Goal: Check status: Check status

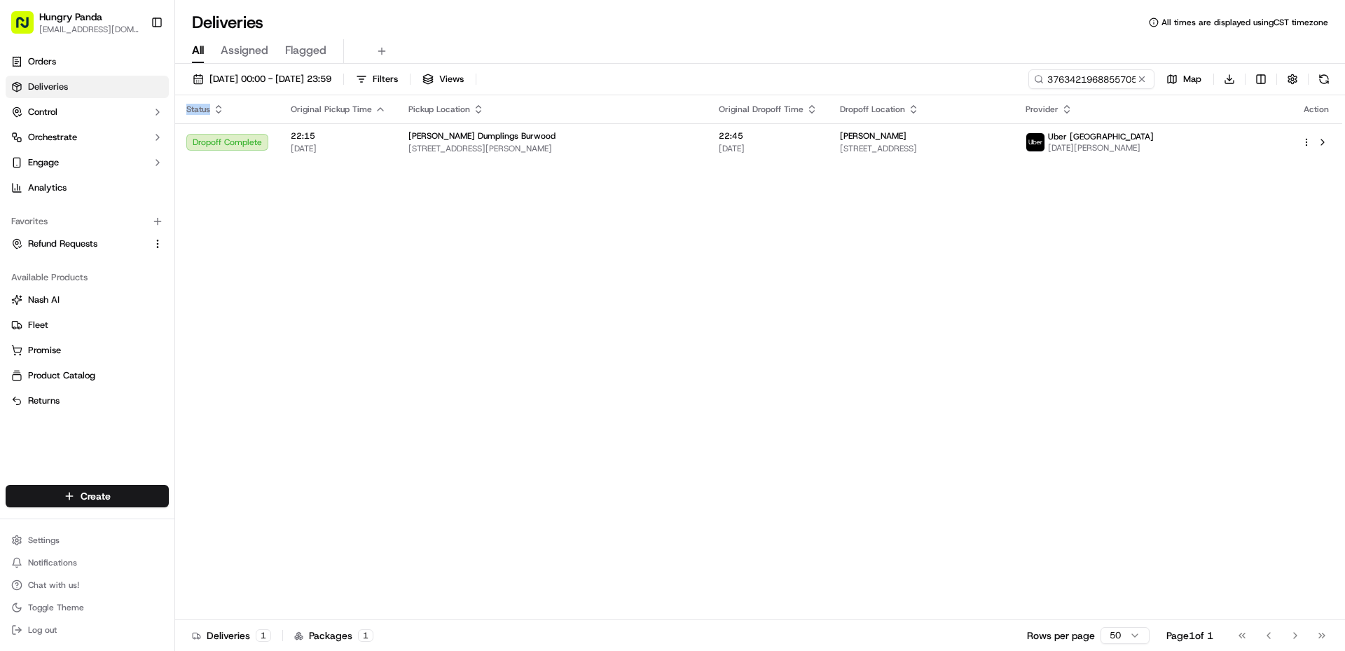
drag, startPoint x: 0, startPoint y: 0, endPoint x: 1132, endPoint y: 79, distance: 1134.6
click at [1142, 77] on button at bounding box center [1142, 79] width 14 height 14
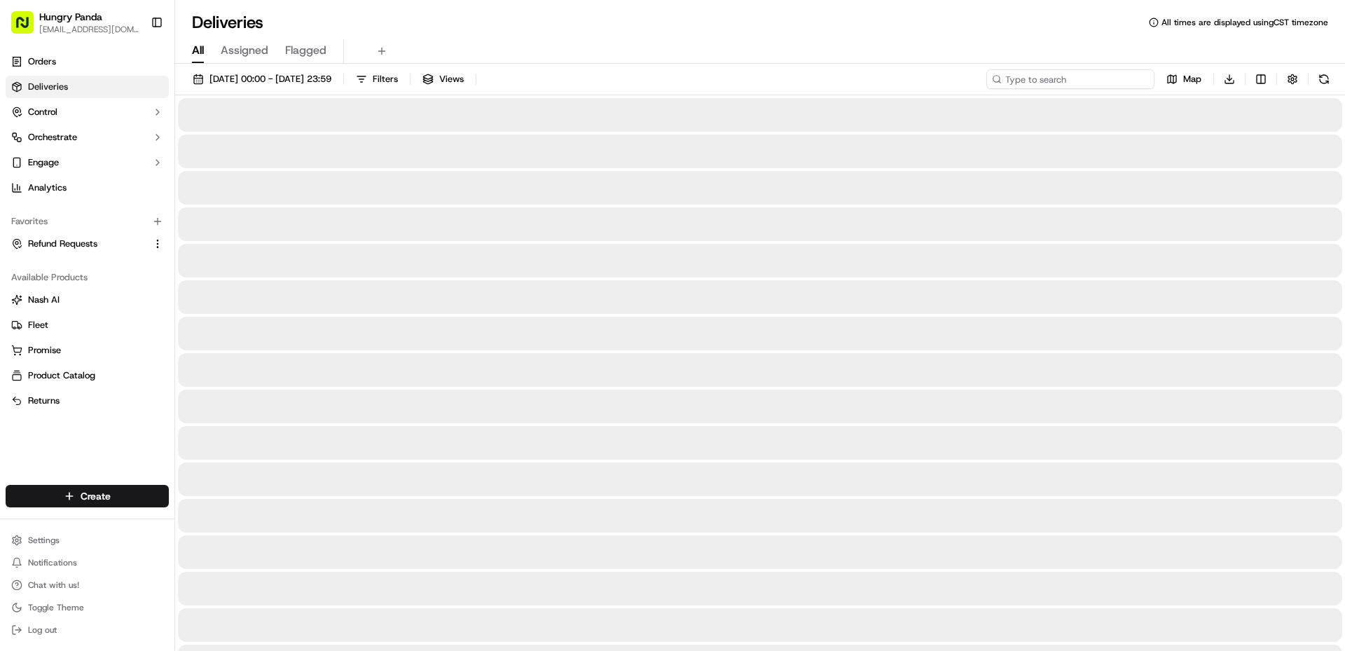
click at [1102, 81] on input at bounding box center [1070, 79] width 168 height 20
paste input "0097486558259791611604"
type input "0097486558259791611604"
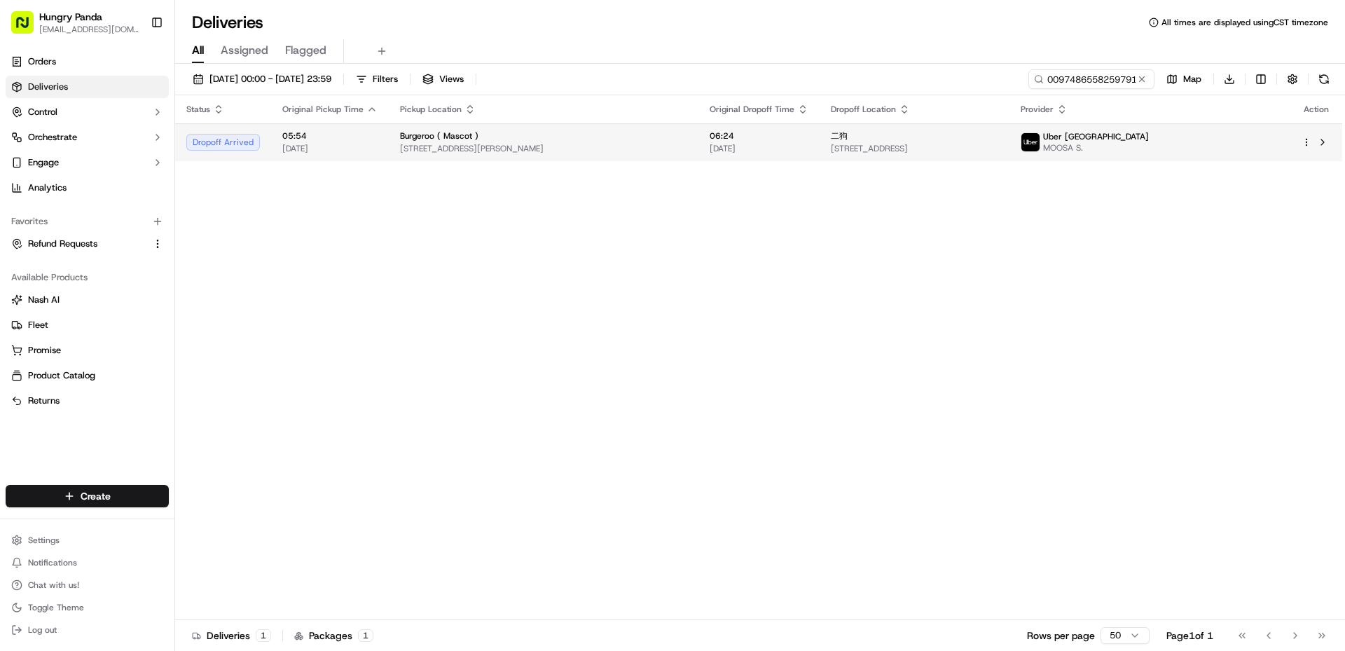
click at [761, 154] on span "[DATE]" at bounding box center [758, 148] width 99 height 11
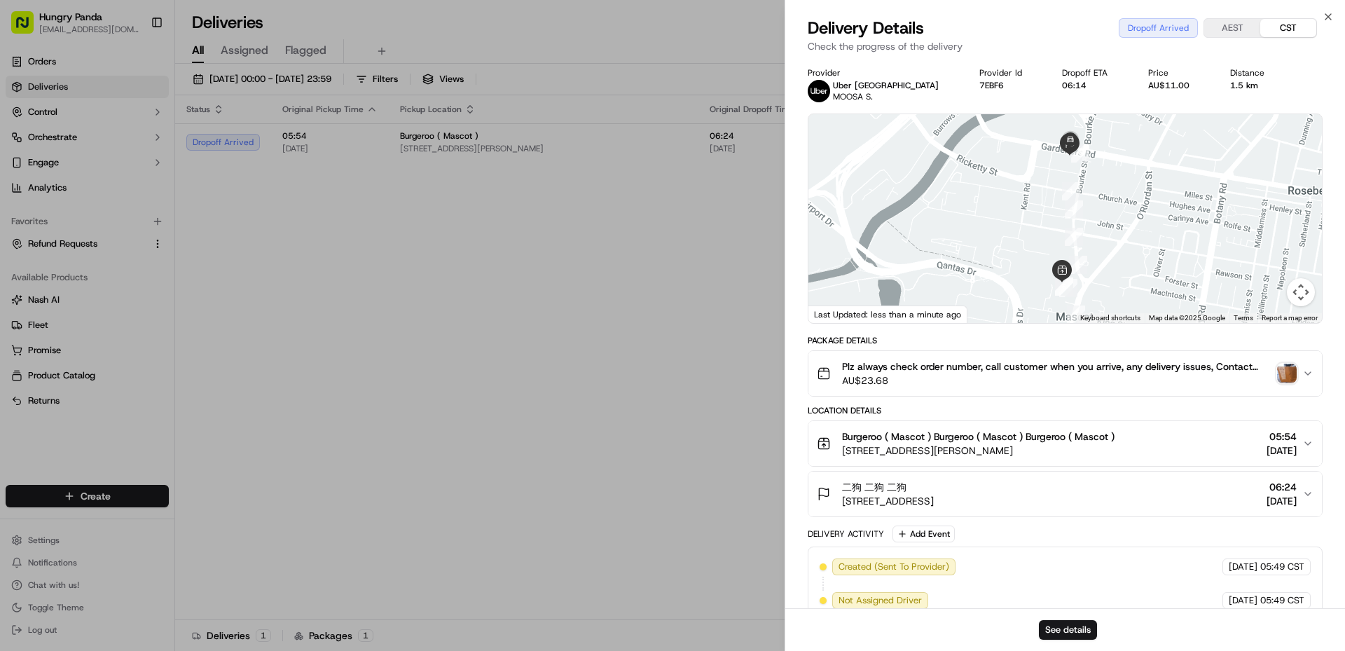
click at [1288, 371] on img "button" at bounding box center [1287, 373] width 20 height 20
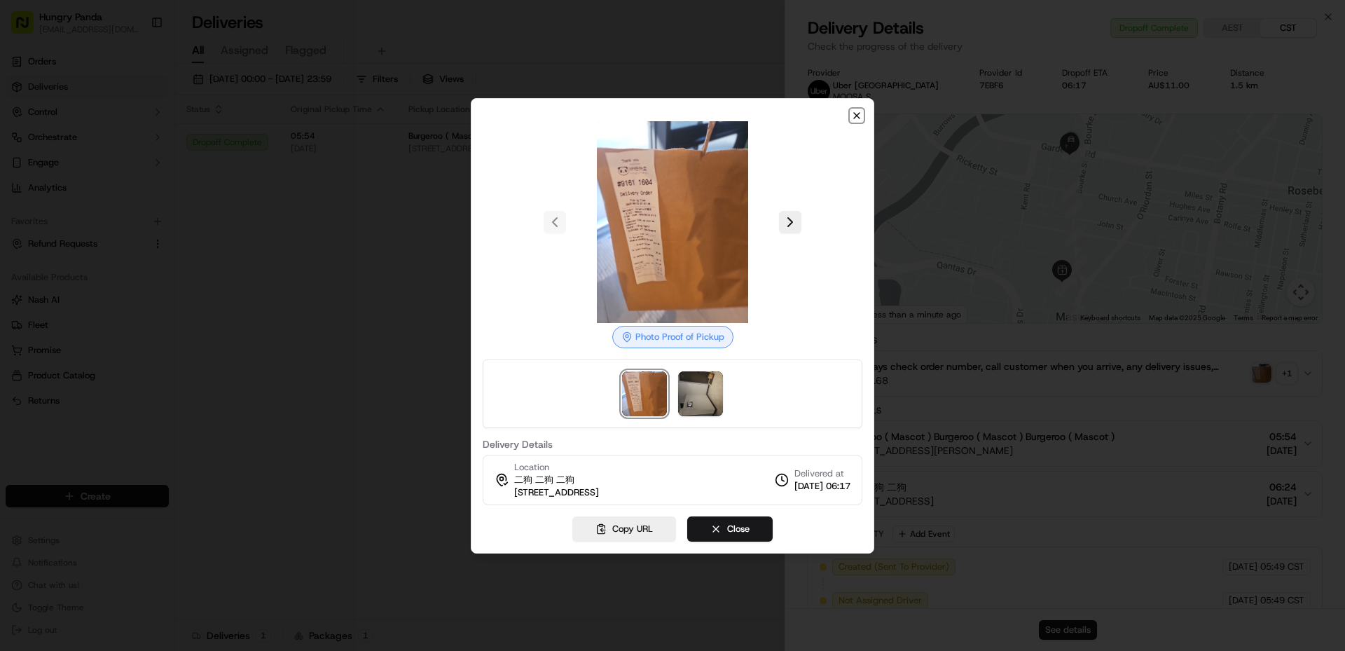
click at [861, 114] on icon "button" at bounding box center [856, 115] width 11 height 11
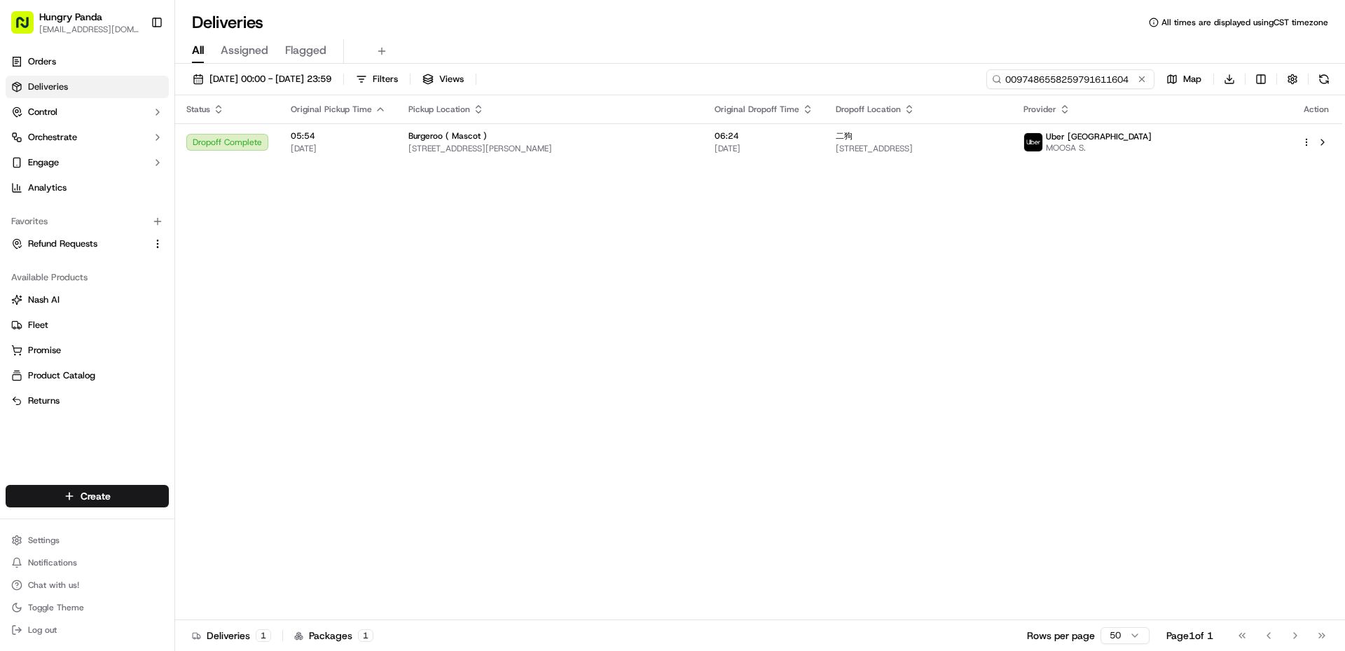
click at [1062, 78] on input "0097486558259791611604" at bounding box center [1070, 79] width 168 height 20
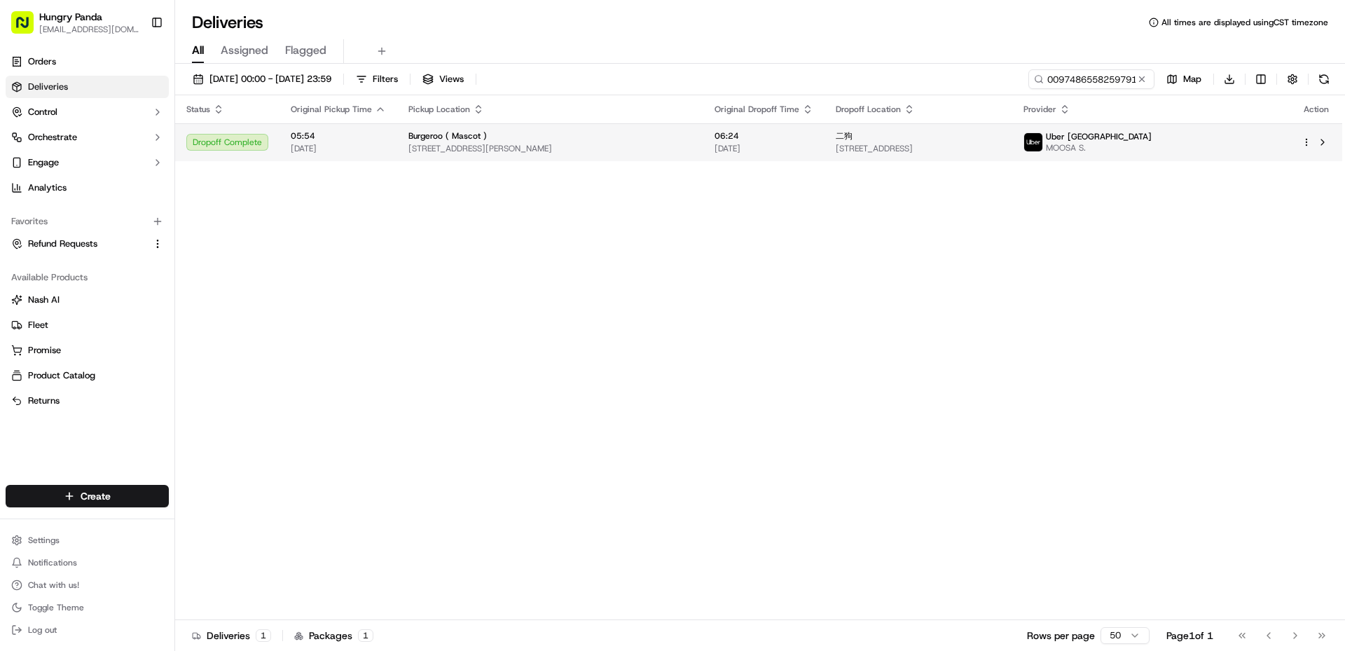
click at [1001, 154] on span "[STREET_ADDRESS]" at bounding box center [918, 148] width 165 height 11
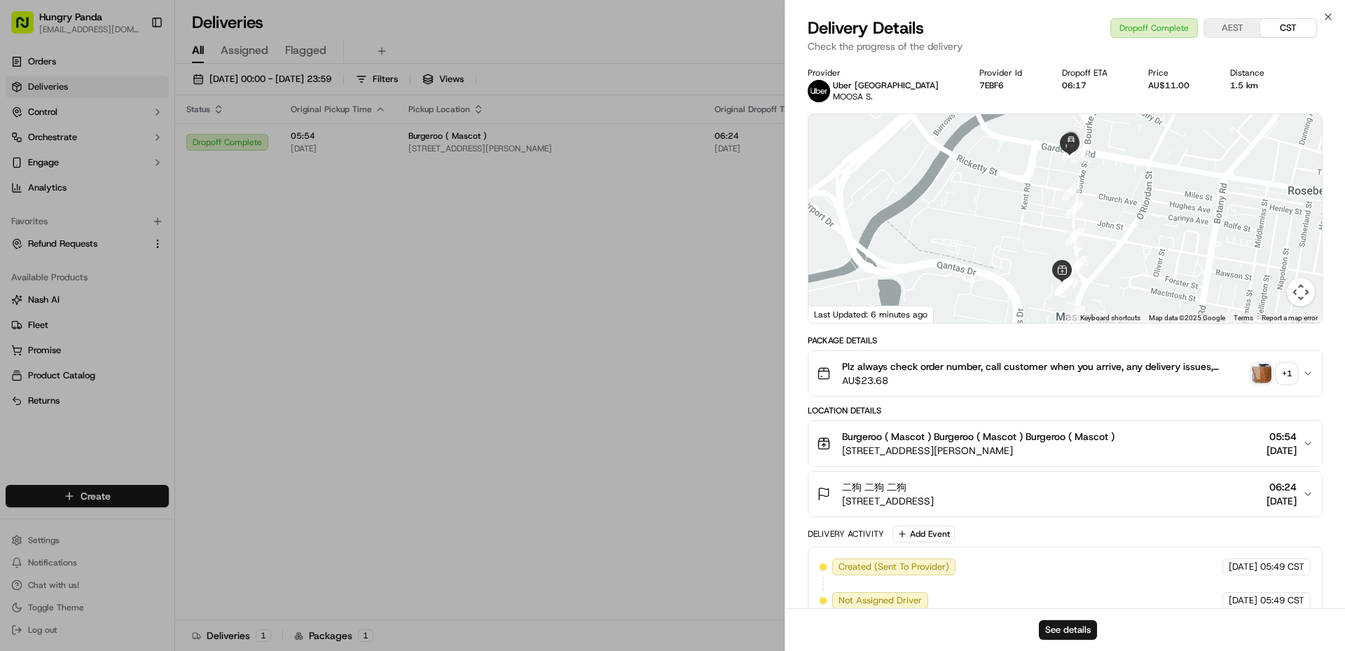
click at [1257, 374] on img "button" at bounding box center [1262, 373] width 20 height 20
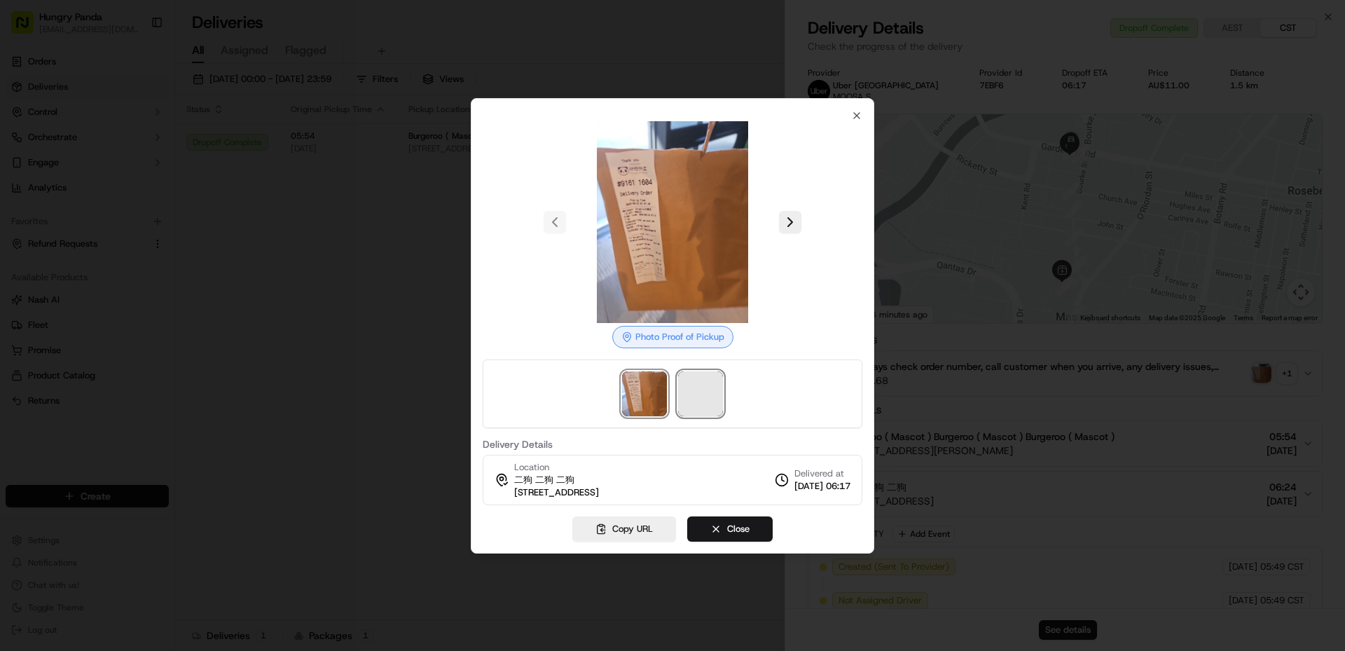
click at [711, 401] on span at bounding box center [700, 393] width 45 height 45
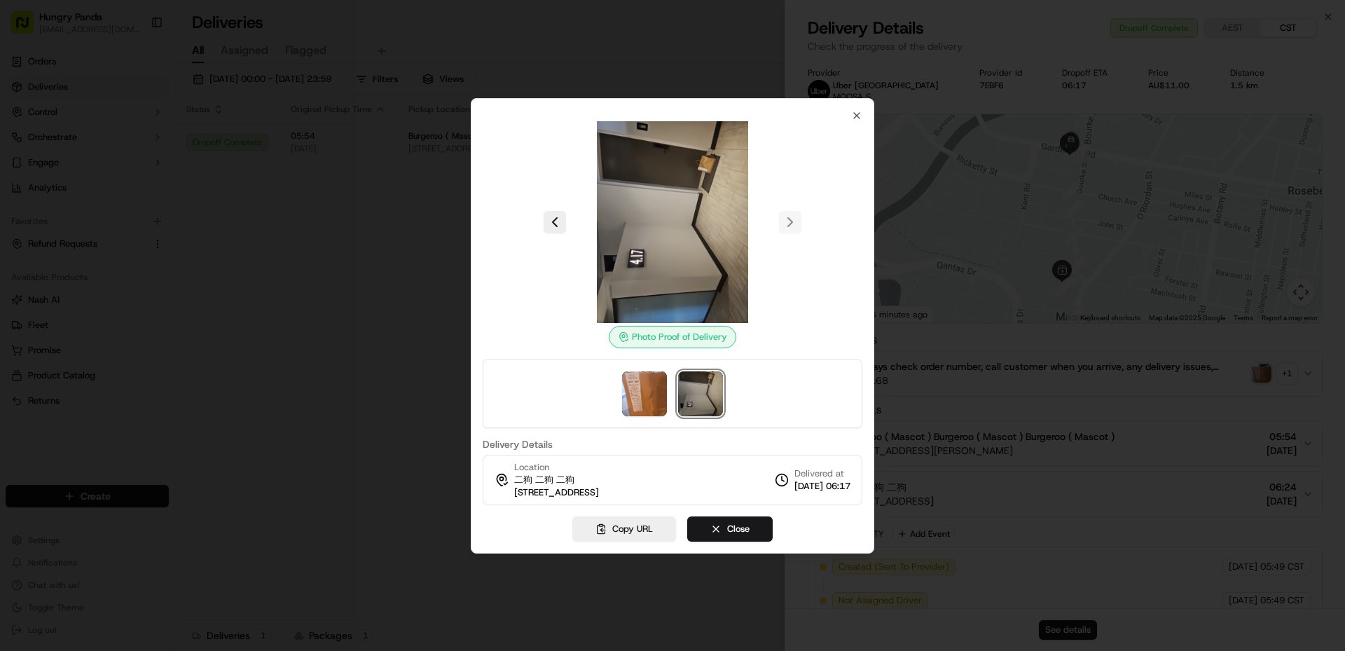
click at [681, 246] on img at bounding box center [672, 222] width 202 height 202
click at [656, 394] on img at bounding box center [644, 393] width 45 height 45
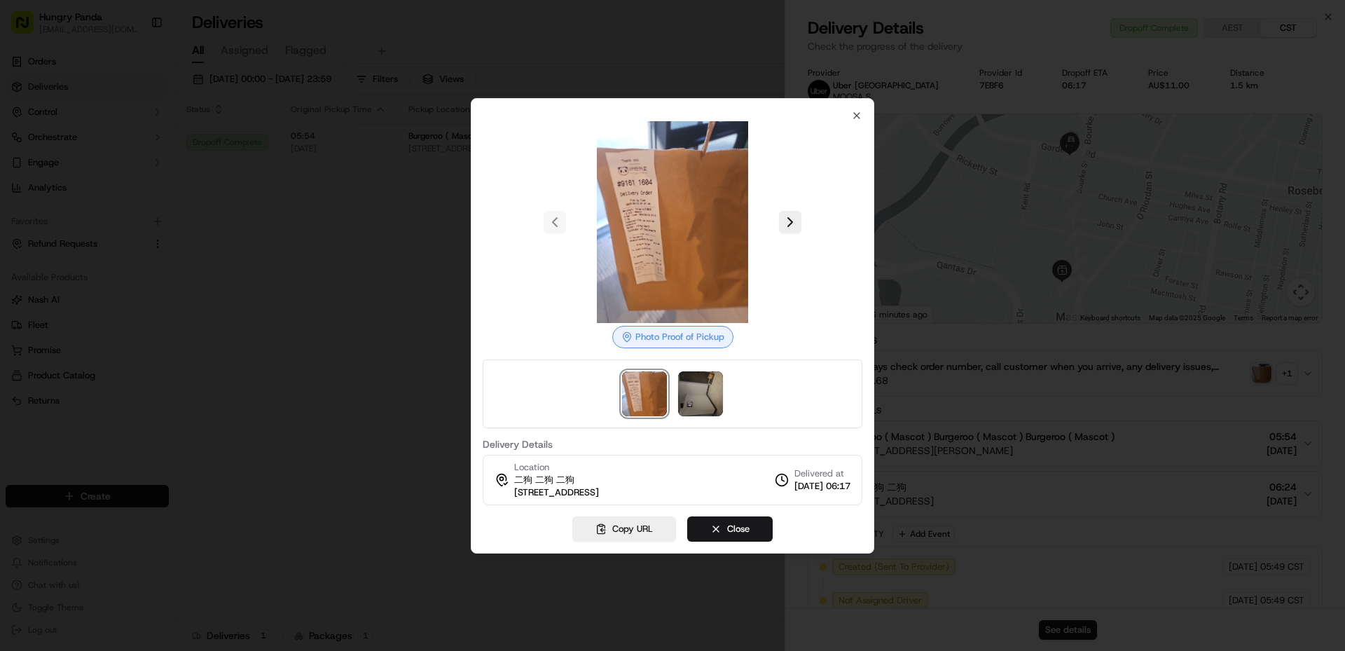
click at [660, 268] on img at bounding box center [672, 222] width 202 height 202
click at [861, 114] on icon "button" at bounding box center [856, 115] width 11 height 11
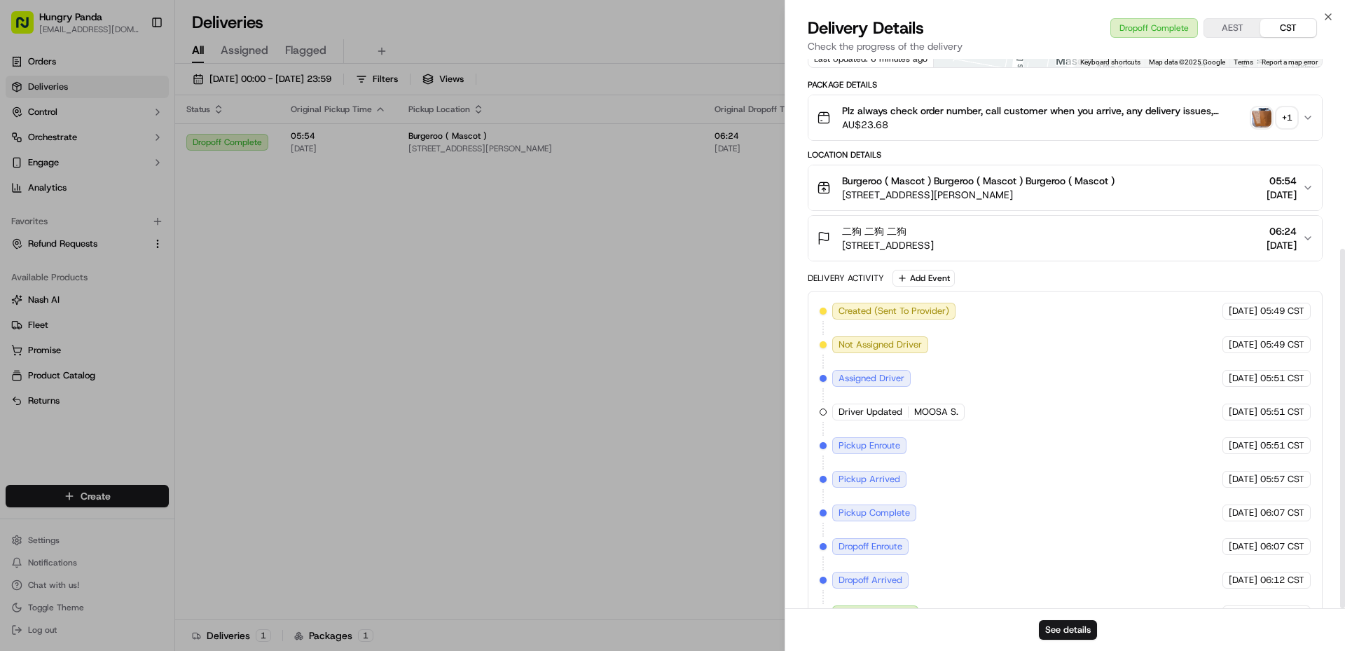
scroll to position [290, 0]
